Goal: Transaction & Acquisition: Purchase product/service

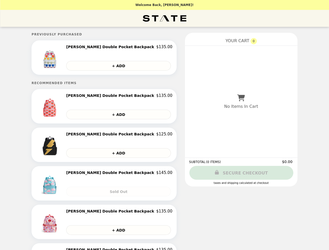
click at [64, 58] on img at bounding box center [50, 58] width 27 height 26
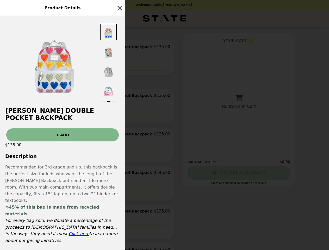
click at [119, 48] on div "Product Details [PERSON_NAME] Double Pocket Backpack + ADD $135.00 Description …" at bounding box center [164, 125] width 329 height 250
click at [119, 66] on div at bounding box center [62, 59] width 125 height 86
click at [71, 101] on img at bounding box center [54, 61] width 78 height 78
click at [119, 97] on div at bounding box center [62, 59] width 125 height 86
click at [119, 115] on div "[PERSON_NAME] Double Pocket Backpack + ADD $135.00 Description Recommended for …" at bounding box center [62, 133] width 125 height 234
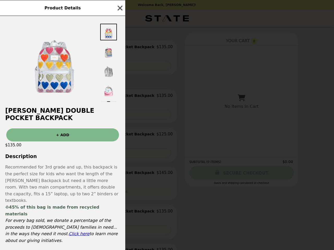
click at [71, 146] on div "$135.00" at bounding box center [62, 145] width 125 height 7
click at [119, 136] on div "+ ADD" at bounding box center [62, 132] width 125 height 17
click at [119, 154] on div "Product Details [PERSON_NAME] Double Pocket Backpack + ADD $135.00 Description …" at bounding box center [167, 125] width 334 height 250
click at [71, 185] on p "Recommended for 3rd grade and up, this backpack is the perfect size for kids wh…" at bounding box center [62, 184] width 115 height 40
